Goal: Information Seeking & Learning: Learn about a topic

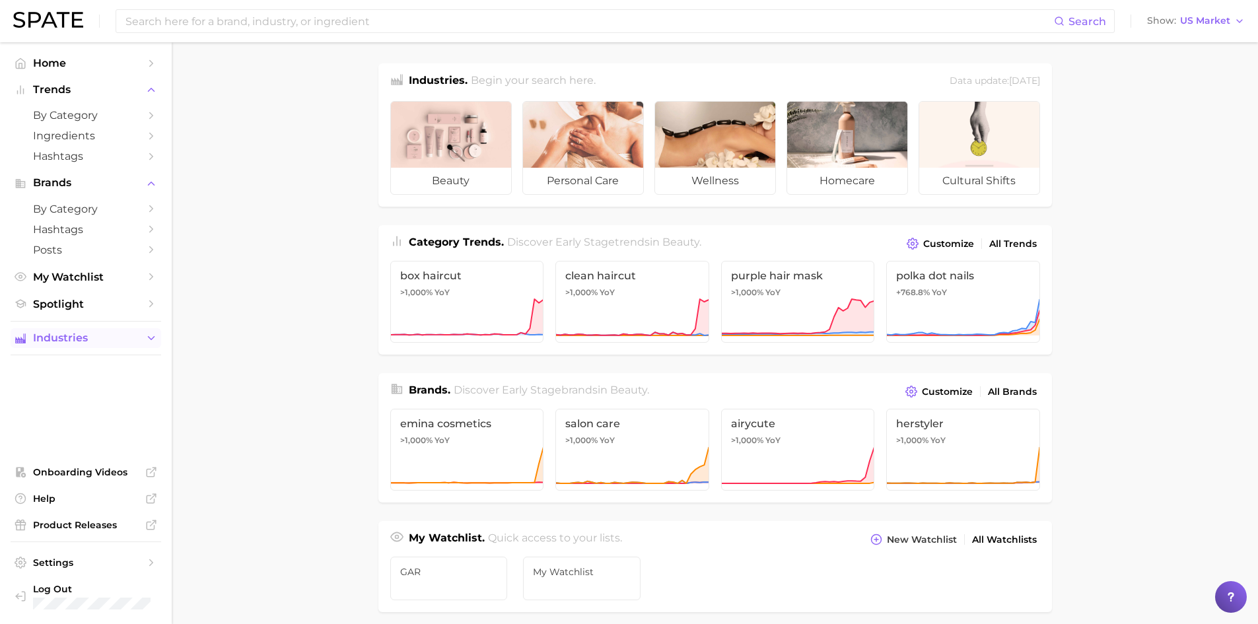
click at [149, 342] on icon "Sidebar" at bounding box center [151, 338] width 12 height 12
click at [343, 28] on input at bounding box center [589, 21] width 930 height 22
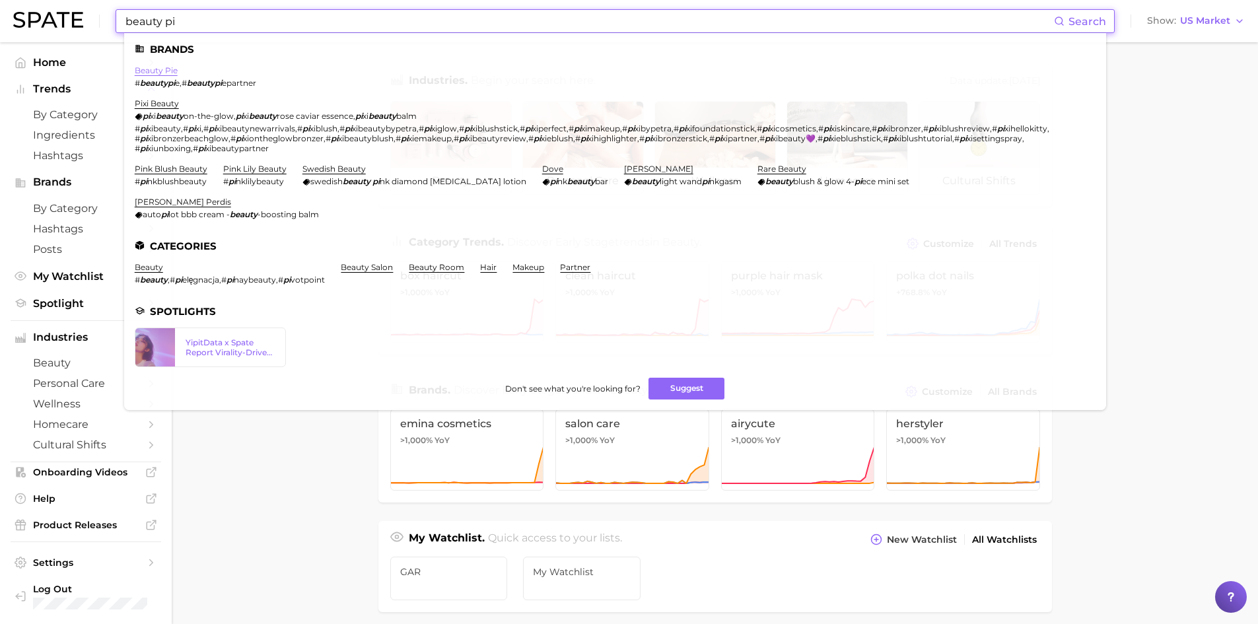
type input "beauty pi"
click at [170, 69] on link "beauty pie" at bounding box center [156, 70] width 43 height 10
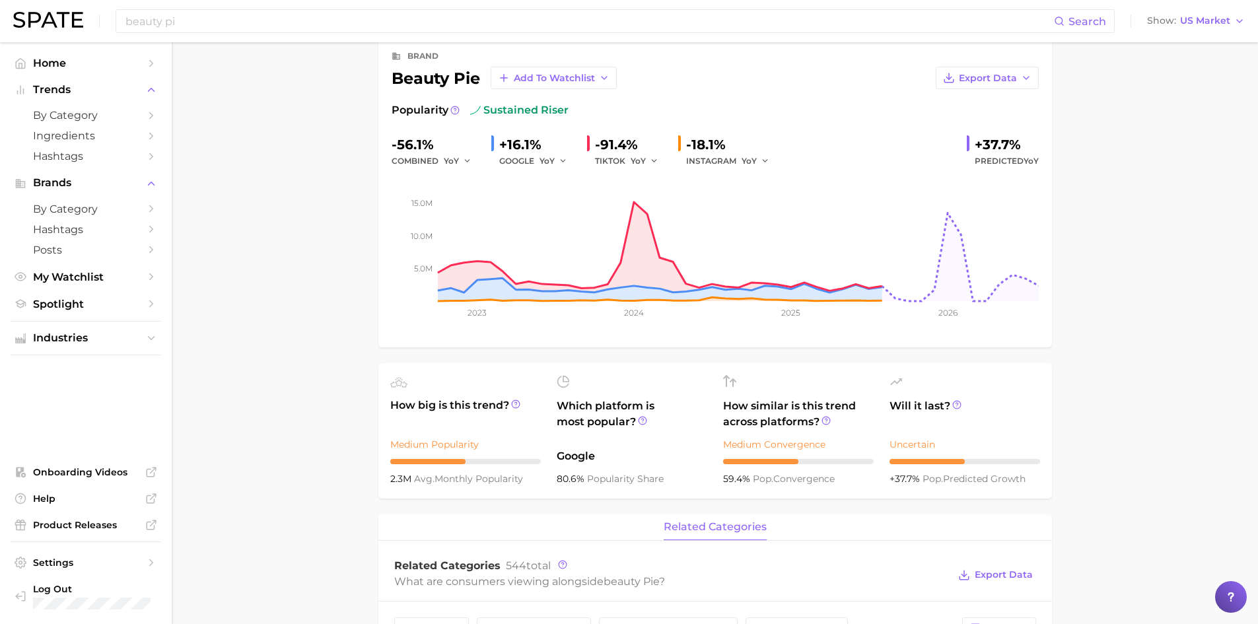
scroll to position [98, 0]
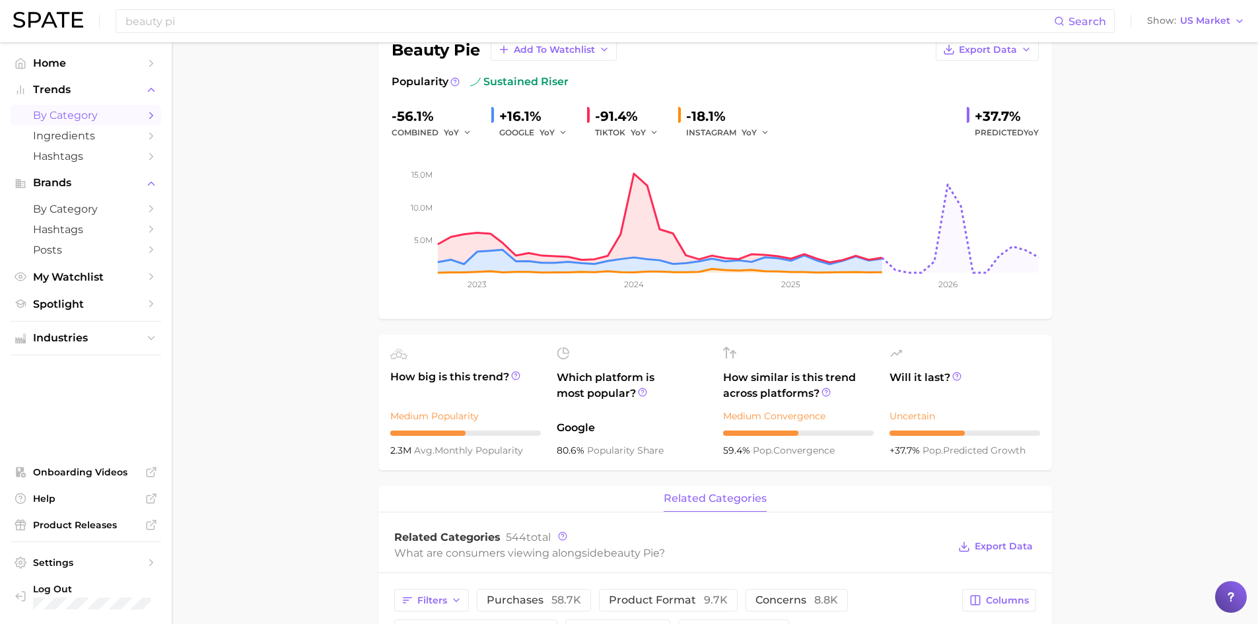
click at [153, 114] on icon "Sidebar" at bounding box center [151, 116] width 12 height 12
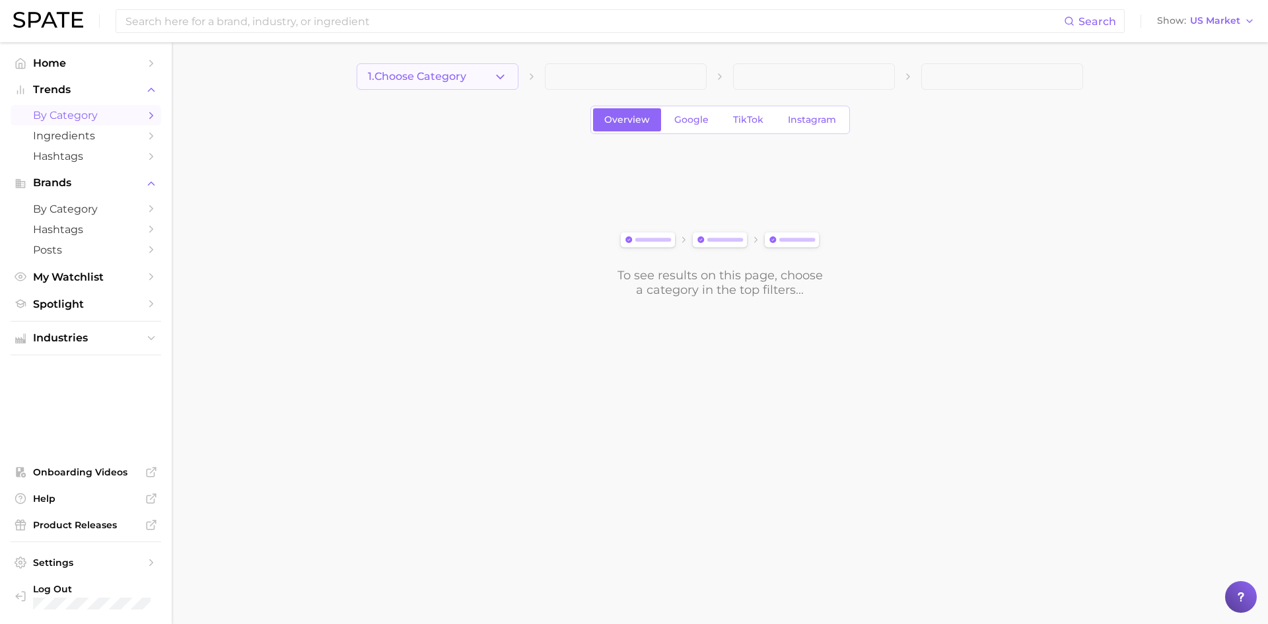
click at [455, 79] on span "1. Choose Category" at bounding box center [417, 77] width 98 height 12
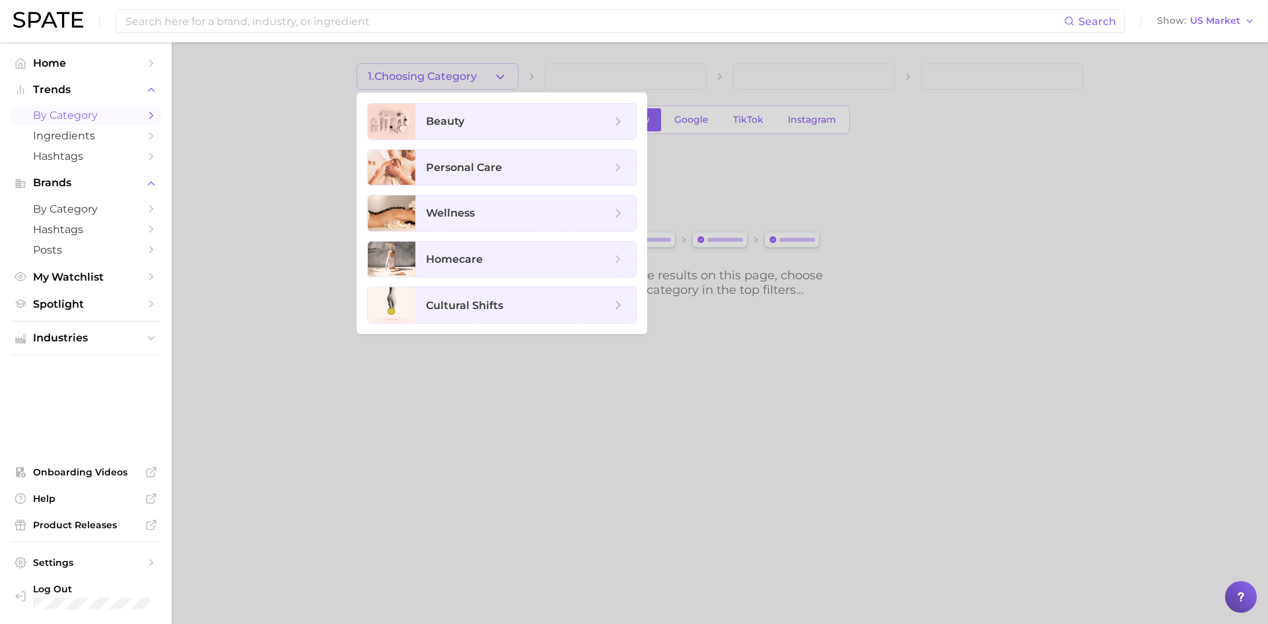
click at [388, 377] on div at bounding box center [634, 312] width 1268 height 624
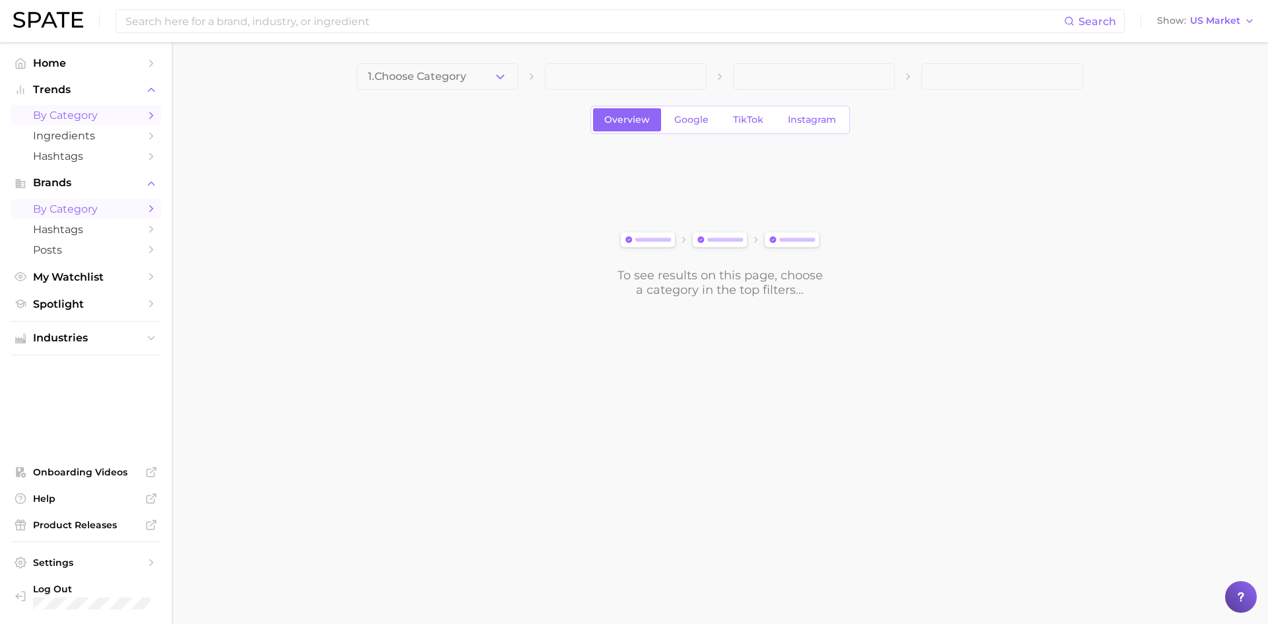
click at [135, 204] on span "by Category" at bounding box center [86, 209] width 106 height 13
click at [442, 84] on button "Choose Category" at bounding box center [438, 76] width 162 height 26
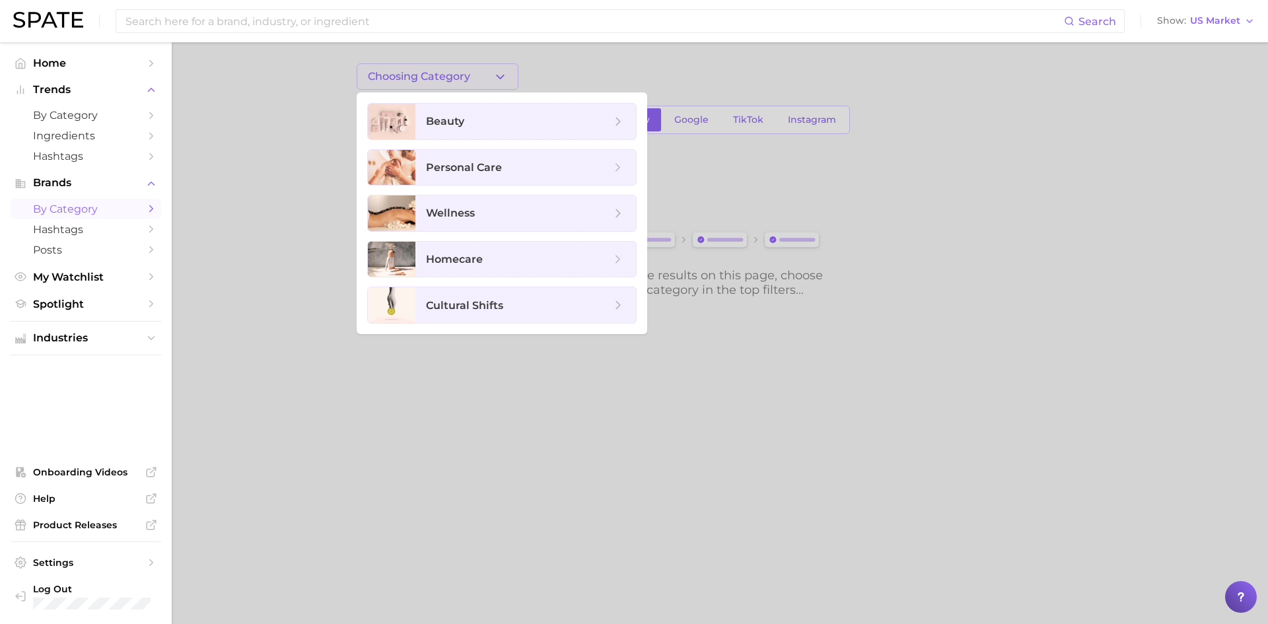
click at [606, 448] on div at bounding box center [634, 312] width 1268 height 624
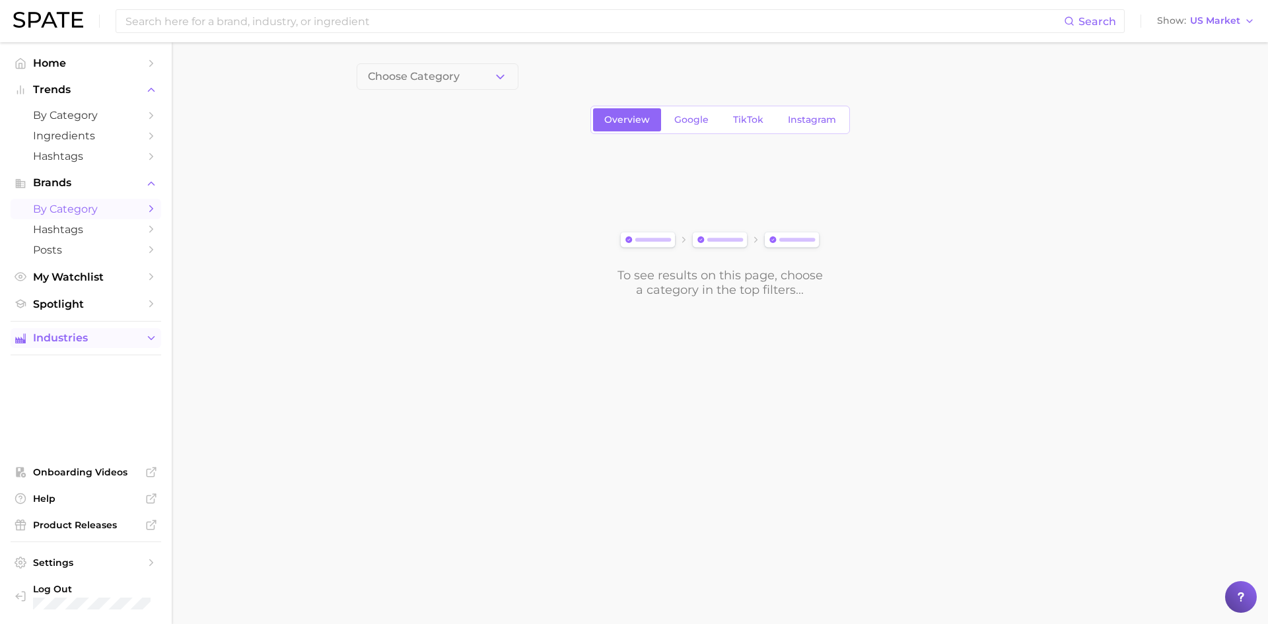
click at [141, 339] on button "Industries" at bounding box center [86, 338] width 151 height 20
click at [145, 364] on icon "Sidebar" at bounding box center [151, 364] width 12 height 12
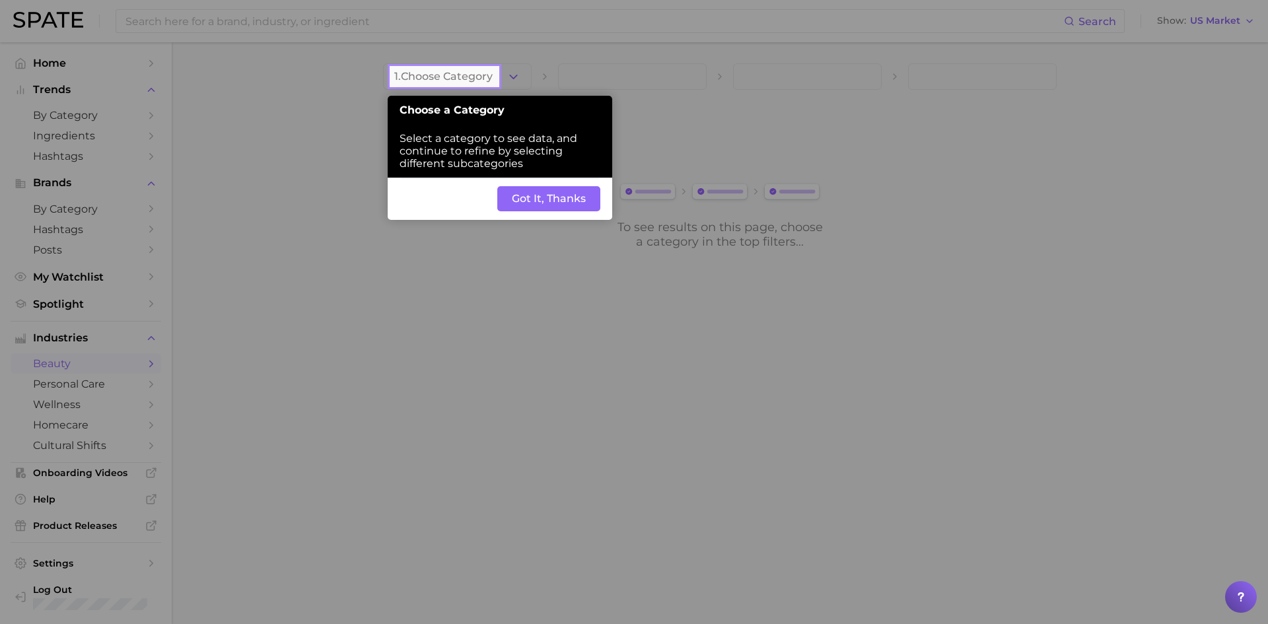
click at [555, 220] on div "Back Got It, Thanks" at bounding box center [500, 199] width 225 height 42
click at [554, 199] on button "Got It, Thanks" at bounding box center [548, 198] width 103 height 25
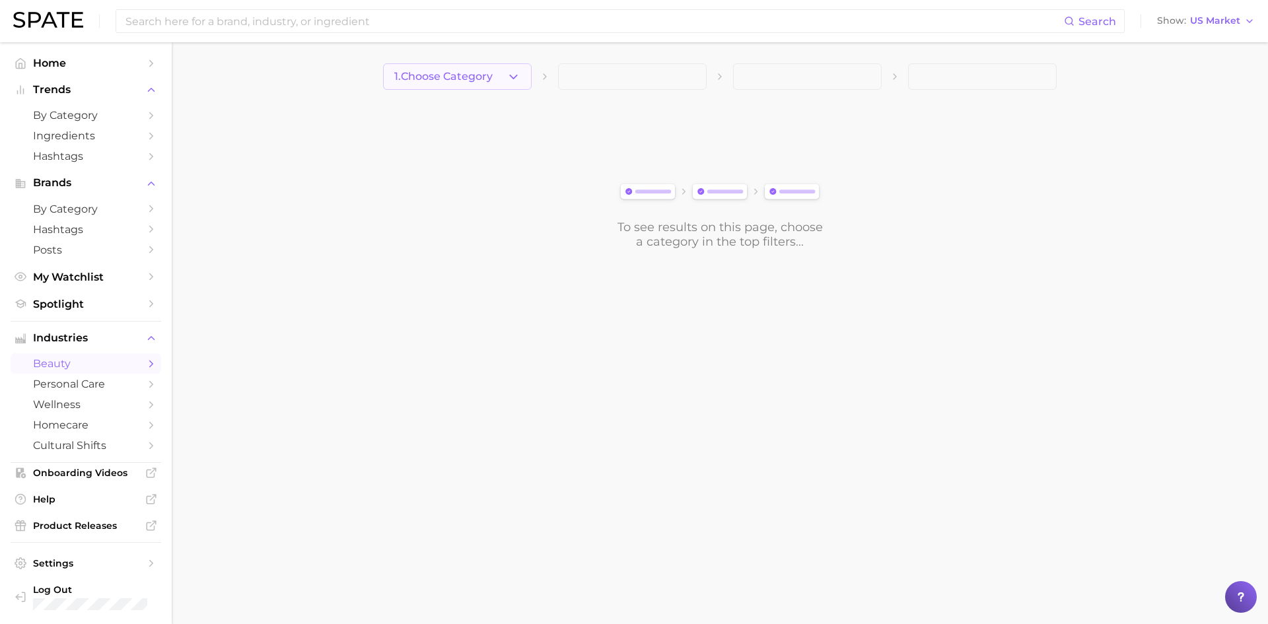
click at [517, 73] on icon "button" at bounding box center [514, 77] width 14 height 14
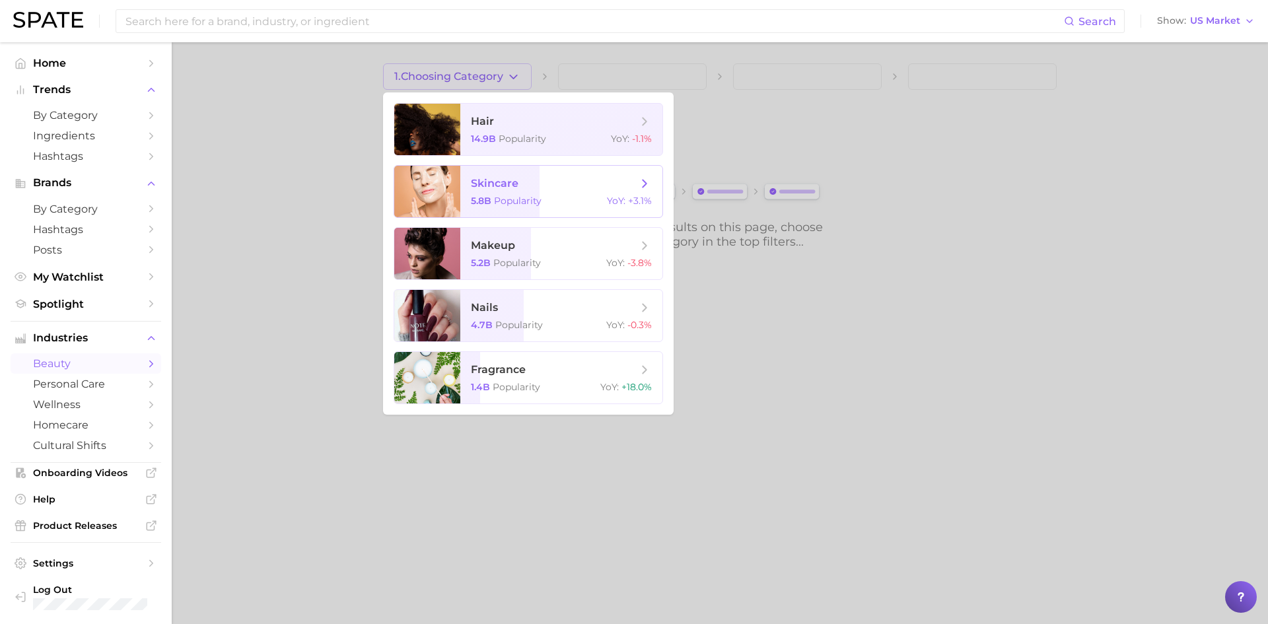
click at [575, 196] on div "5.8b Popularity YoY : +3.1%" at bounding box center [561, 201] width 181 height 12
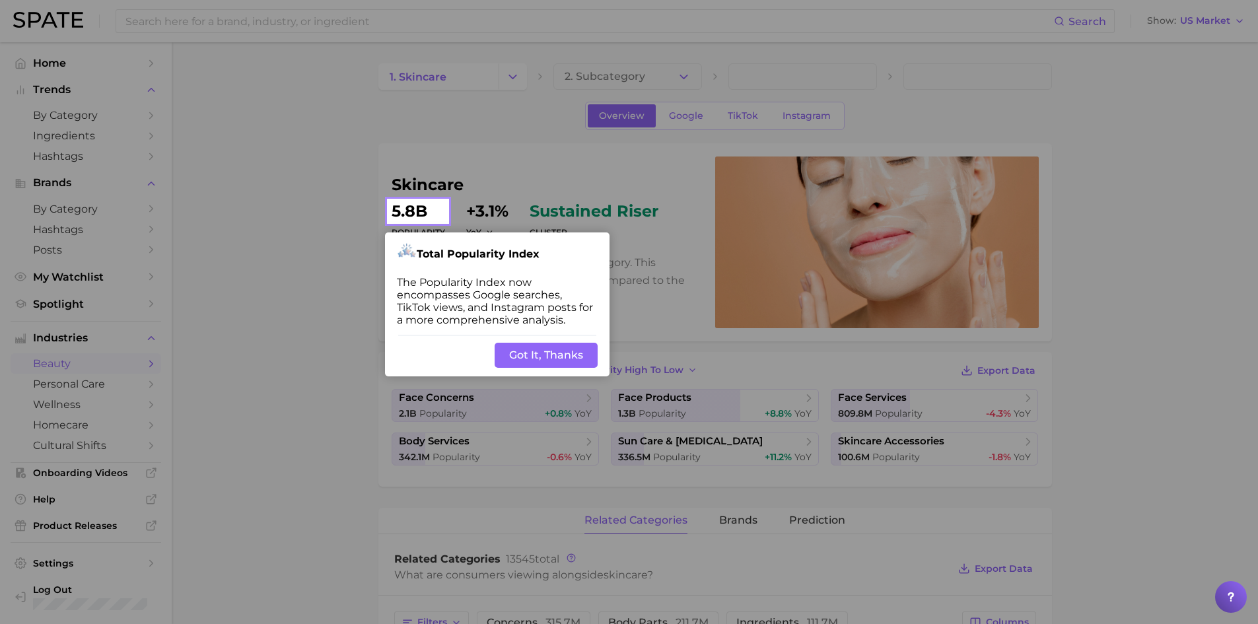
click at [544, 351] on button "Got It, Thanks" at bounding box center [546, 355] width 103 height 25
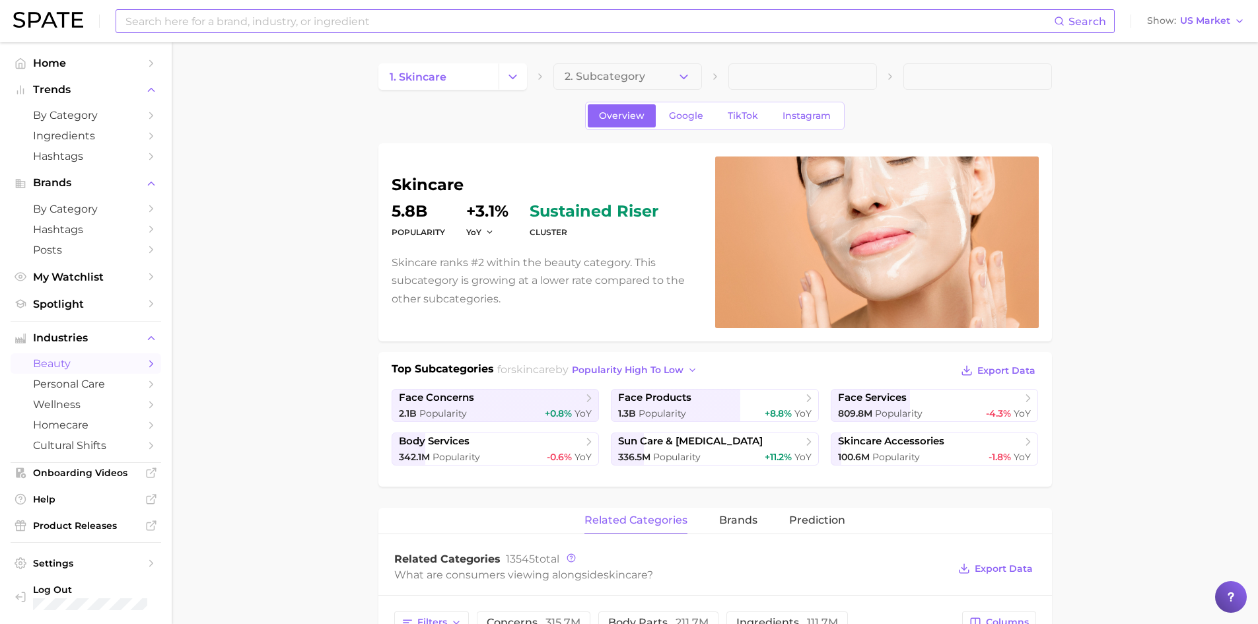
click at [700, 30] on input at bounding box center [589, 21] width 930 height 22
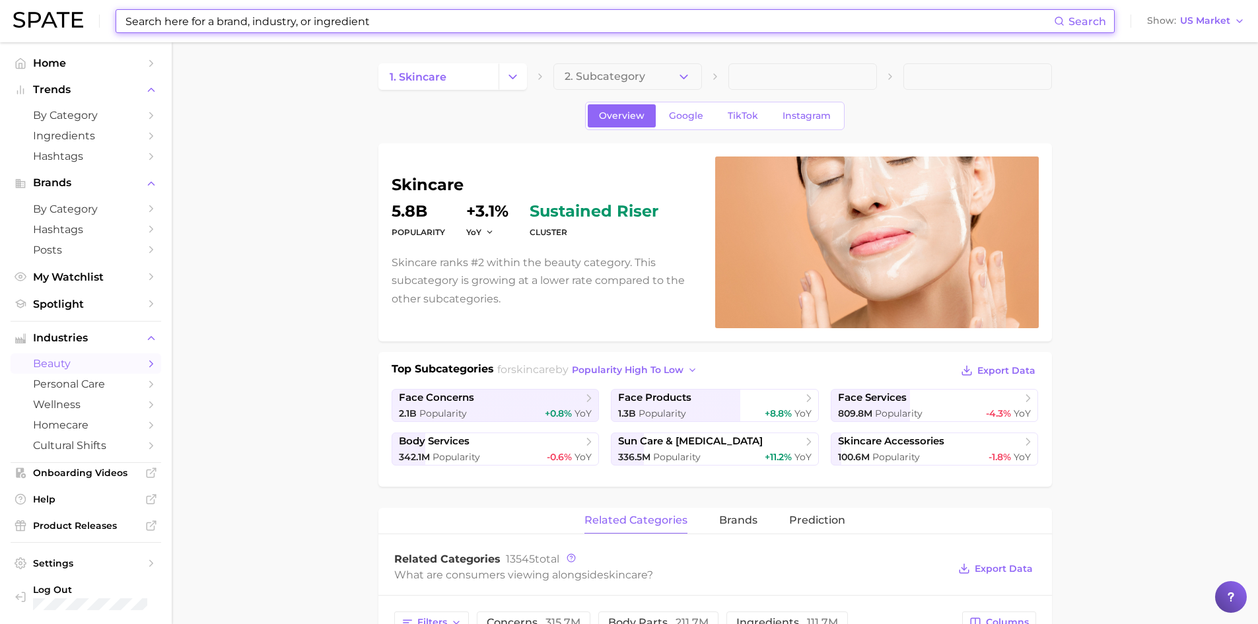
click at [698, 25] on input at bounding box center [589, 21] width 930 height 22
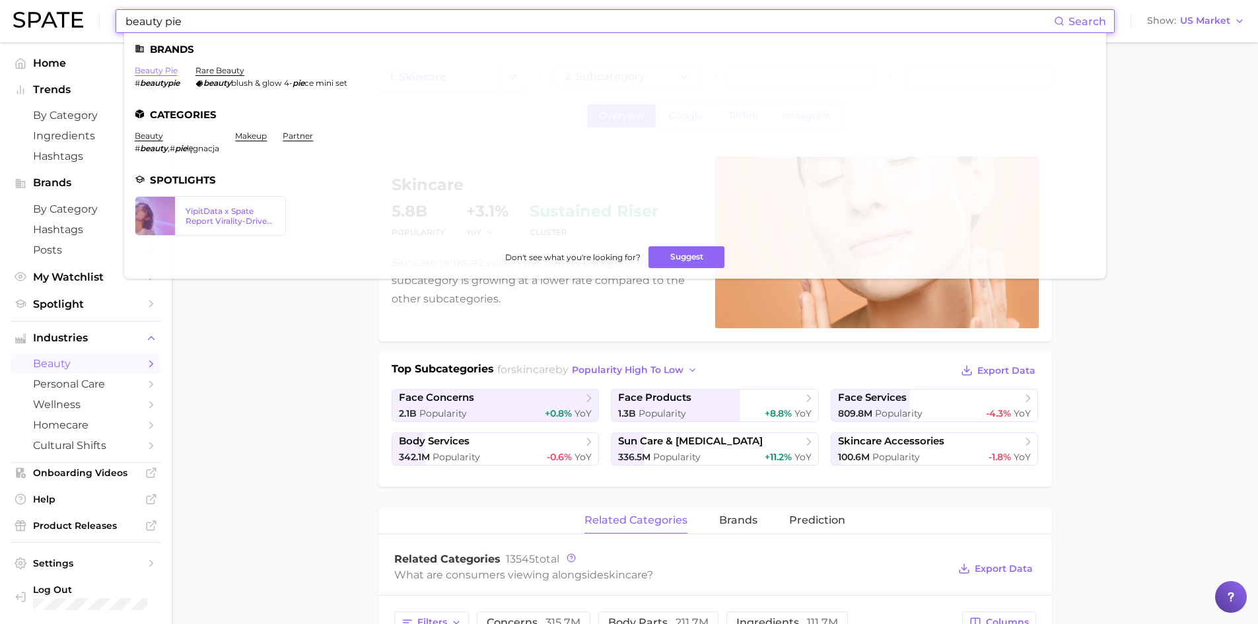
type input "beauty pie"
click at [169, 69] on link "beauty pie" at bounding box center [156, 70] width 43 height 10
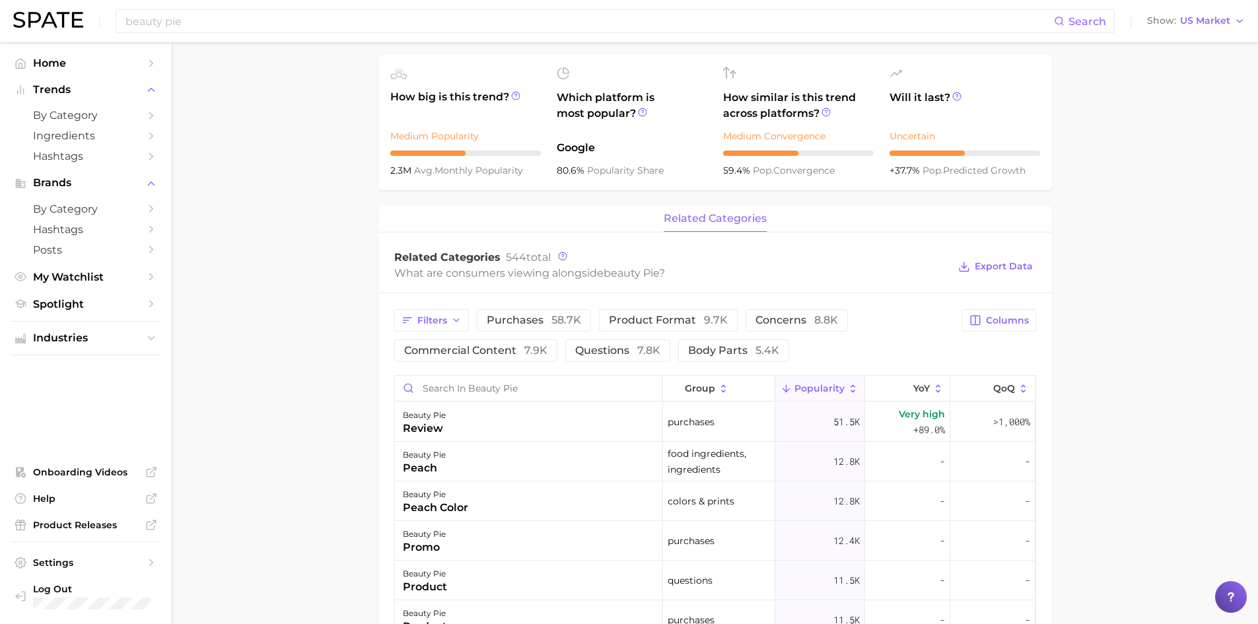
scroll to position [378, 0]
click at [1239, 24] on icon "button" at bounding box center [1240, 21] width 11 height 11
